Goal: Navigation & Orientation: Find specific page/section

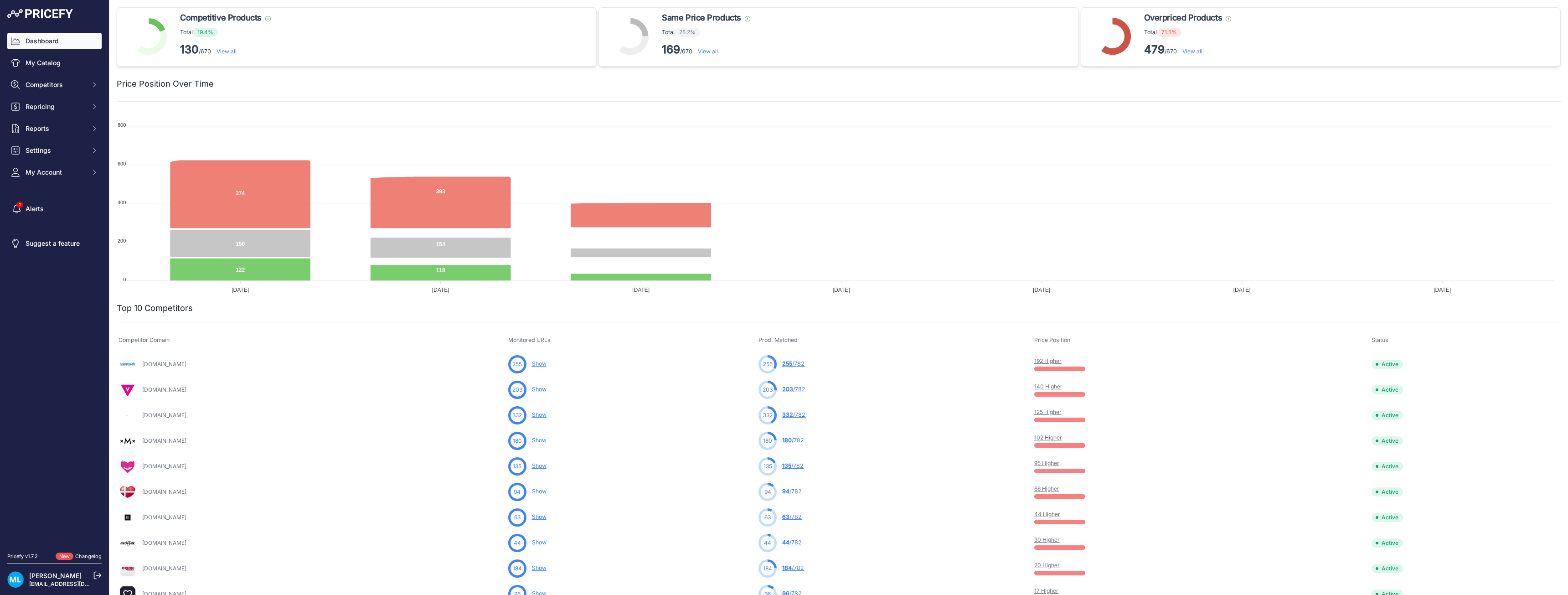
click at [207, 75] on div "Price Position Over Time" at bounding box center [839, 78] width 1444 height 24
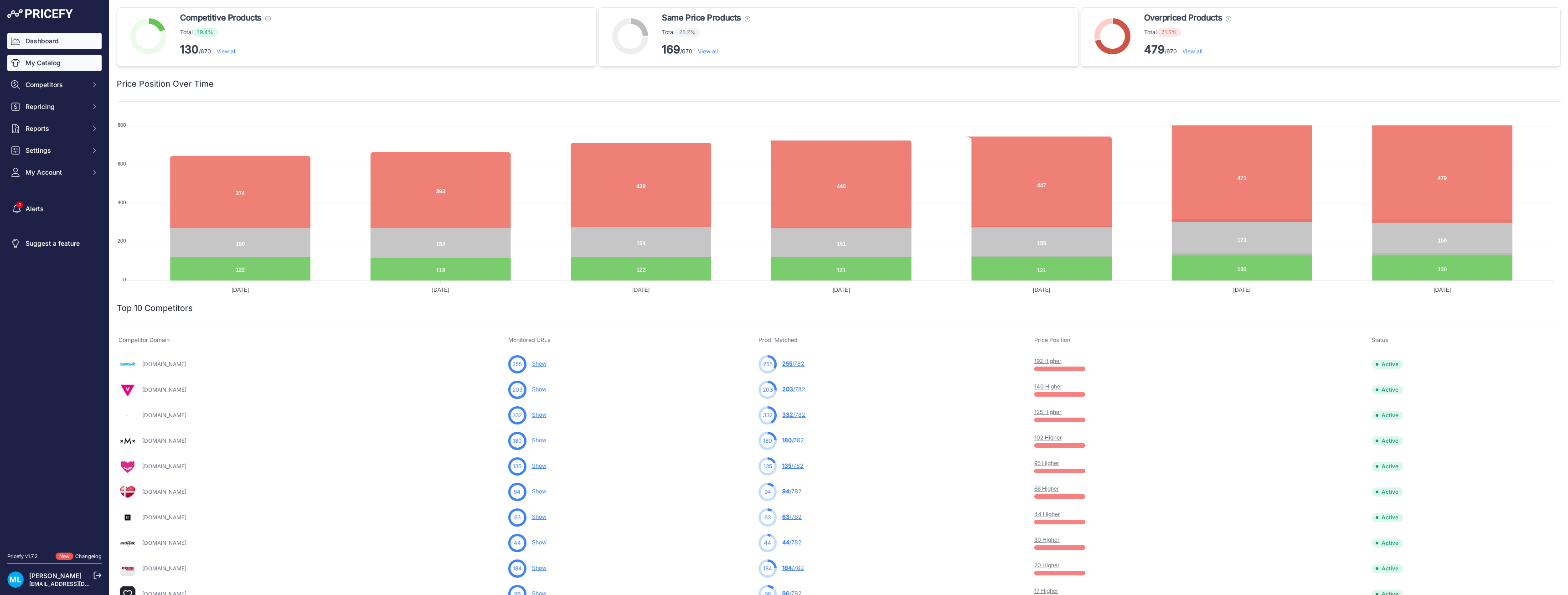
click at [54, 64] on link "My Catalog" at bounding box center [54, 63] width 94 height 16
